Goal: Communication & Community: Answer question/provide support

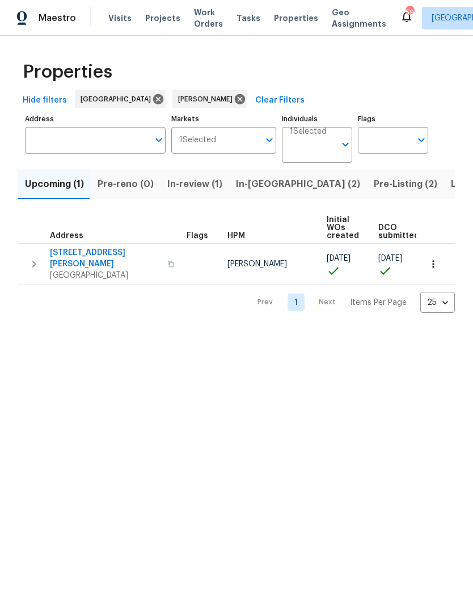
click at [247, 192] on span "In-[GEOGRAPHIC_DATA] (2)" at bounding box center [298, 184] width 124 height 16
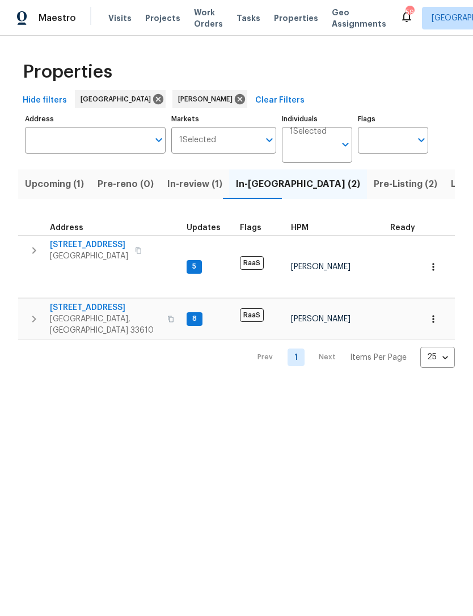
click at [109, 302] on span "[STREET_ADDRESS]" at bounding box center [105, 307] width 111 height 11
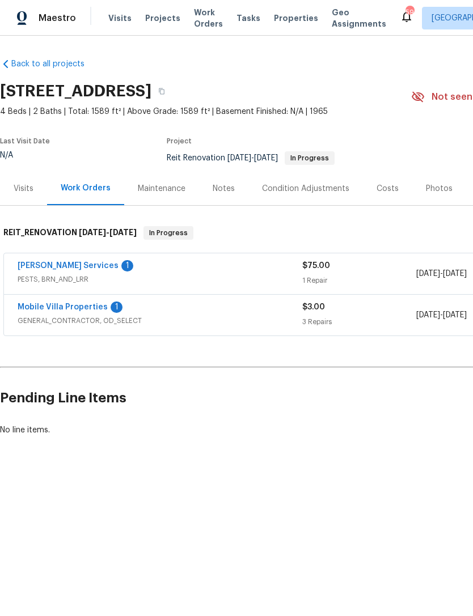
click at [78, 265] on link "[PERSON_NAME] Services" at bounding box center [68, 266] width 101 height 8
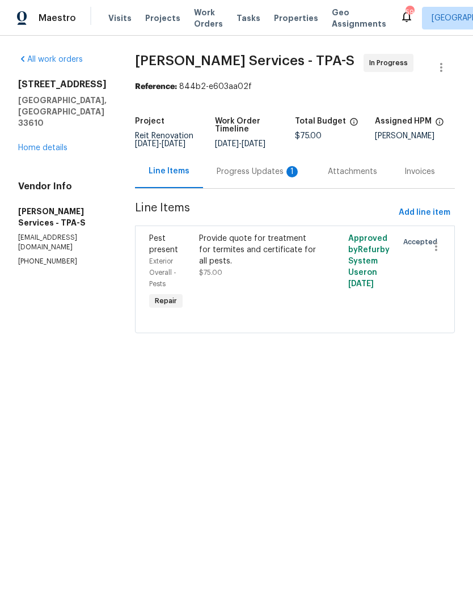
click at [268, 177] on div "Progress Updates 1" at bounding box center [259, 171] width 84 height 11
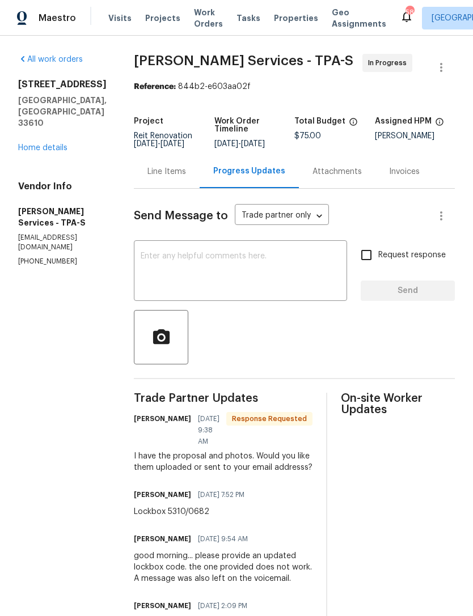
click at [272, 282] on textarea at bounding box center [241, 272] width 200 height 40
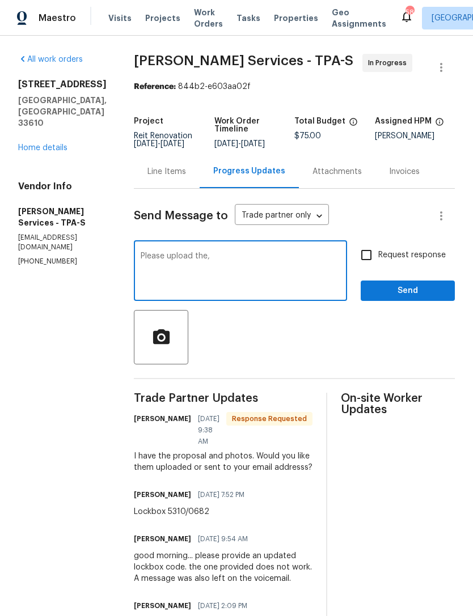
type textarea "Please upload the,"
click at [374, 263] on input "Request response" at bounding box center [366, 255] width 24 height 24
checkbox input "true"
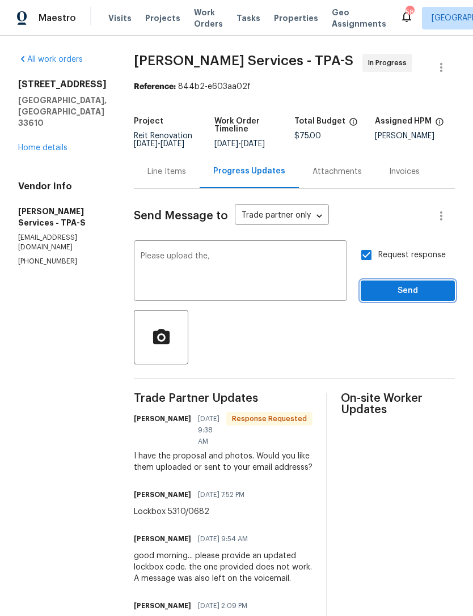
click at [393, 302] on button "Send" at bounding box center [408, 291] width 94 height 21
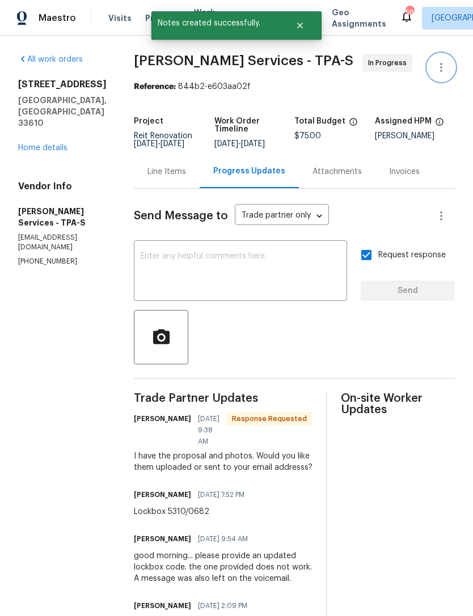
click at [444, 69] on icon "button" at bounding box center [441, 68] width 14 height 14
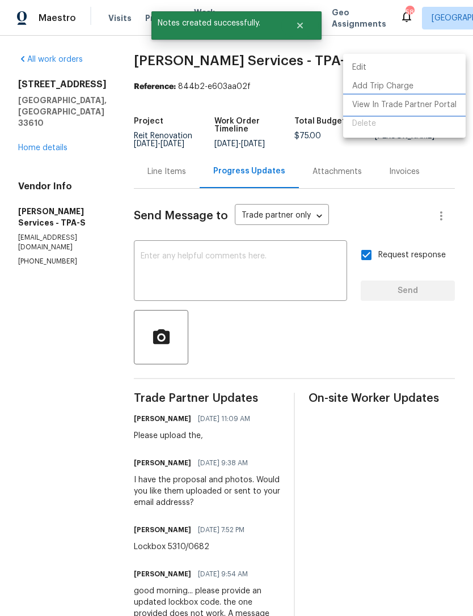
click at [431, 108] on li "View In Trade Partner Portal" at bounding box center [404, 105] width 122 height 19
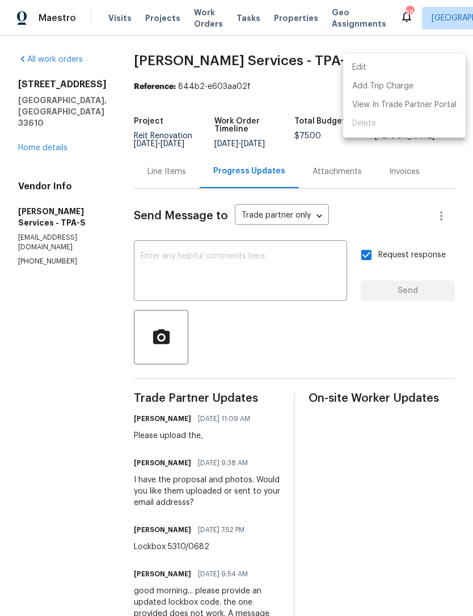
click at [57, 131] on div at bounding box center [236, 308] width 473 height 616
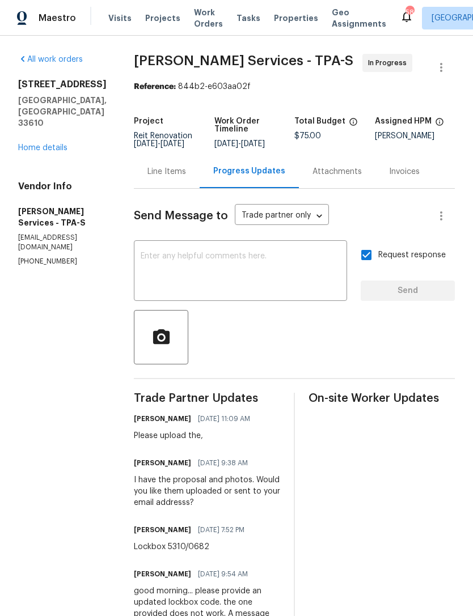
click at [50, 144] on link "Home details" at bounding box center [42, 148] width 49 height 8
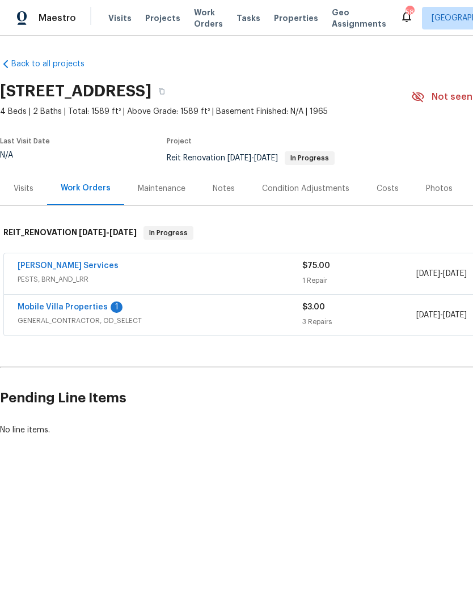
click at [84, 307] on link "Mobile Villa Properties" at bounding box center [63, 307] width 90 height 8
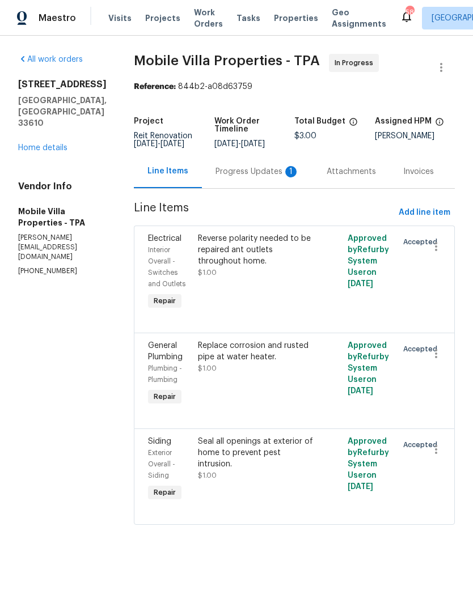
click at [265, 173] on div "Progress Updates 1" at bounding box center [257, 171] width 84 height 11
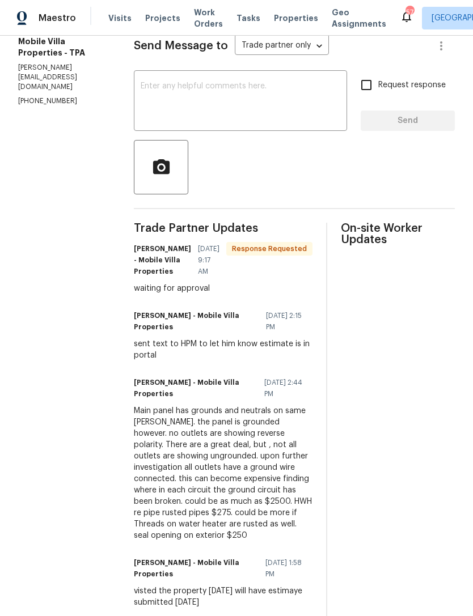
scroll to position [170, 0]
click at [166, 516] on div "Main panel has grounds and neutrals on same [PERSON_NAME]. the panel is grounde…" at bounding box center [223, 474] width 179 height 136
